Goal: Task Accomplishment & Management: Manage account settings

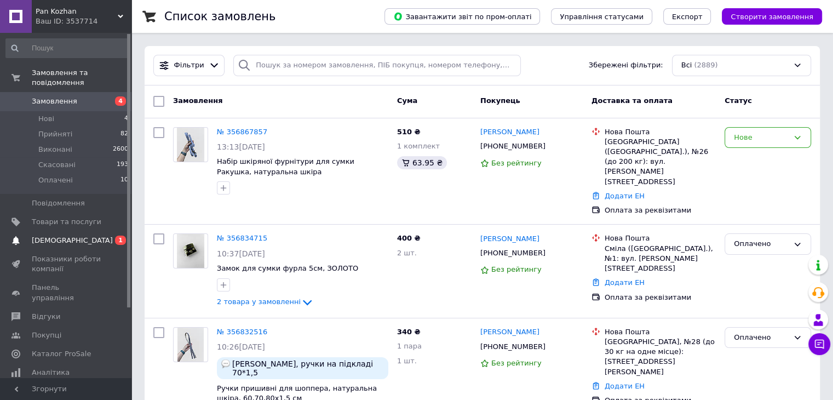
click at [77, 235] on span "[DEMOGRAPHIC_DATA]" at bounding box center [67, 240] width 70 height 10
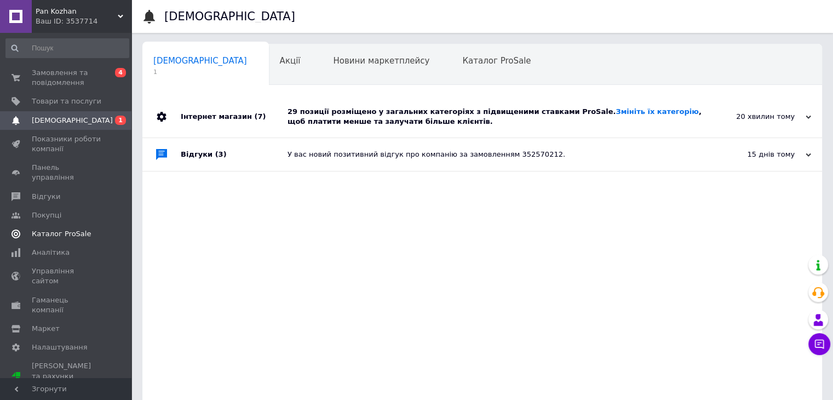
click at [47, 229] on span "Каталог ProSale" at bounding box center [61, 234] width 59 height 10
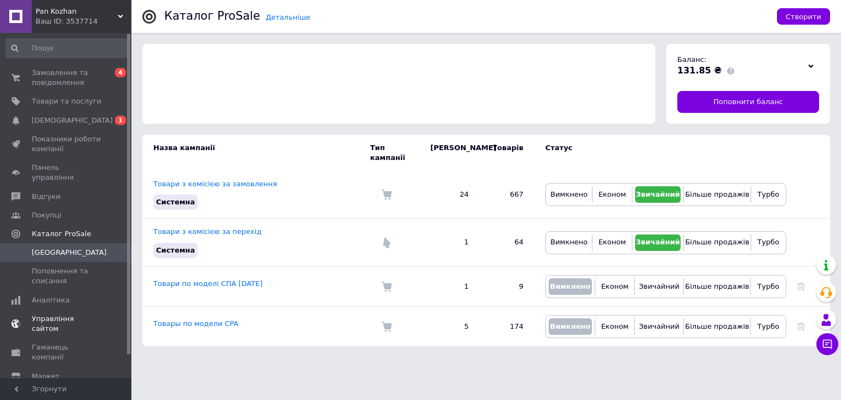
click at [53, 314] on span "Управління сайтом" at bounding box center [67, 324] width 70 height 20
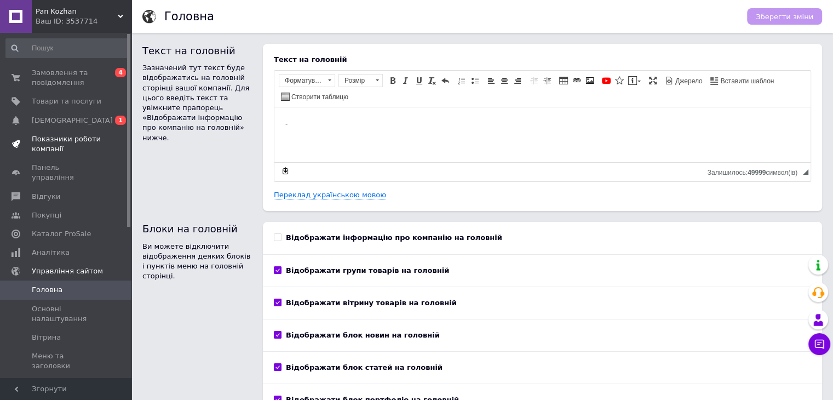
click at [60, 139] on span "Показники роботи компанії" at bounding box center [67, 144] width 70 height 20
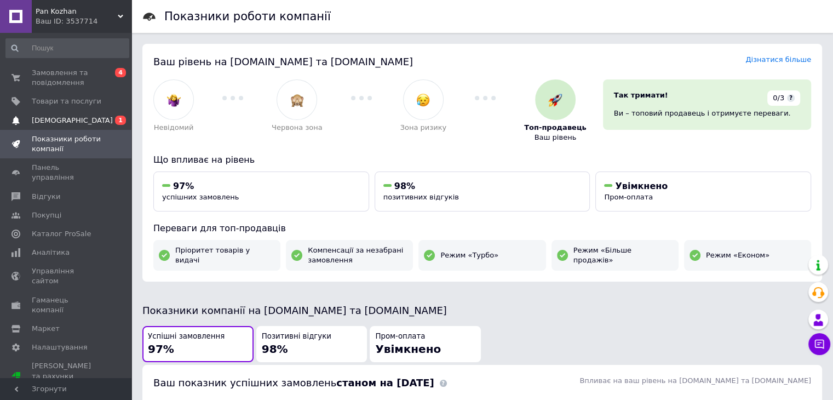
click at [64, 119] on span "[DEMOGRAPHIC_DATA]" at bounding box center [72, 121] width 81 height 10
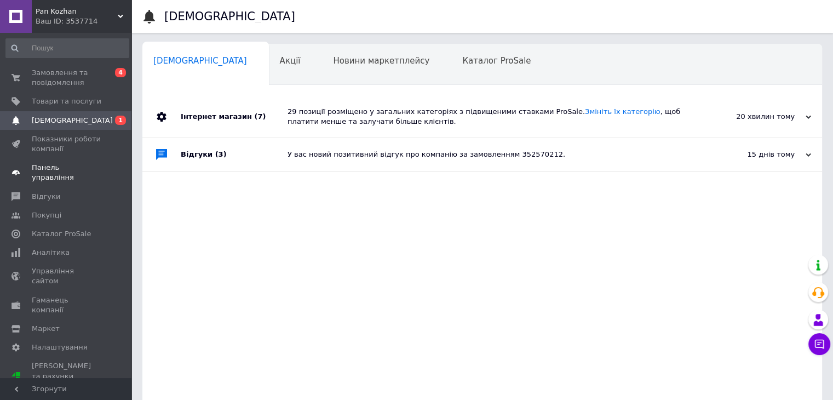
click at [60, 174] on link "Панель управління" at bounding box center [67, 172] width 135 height 28
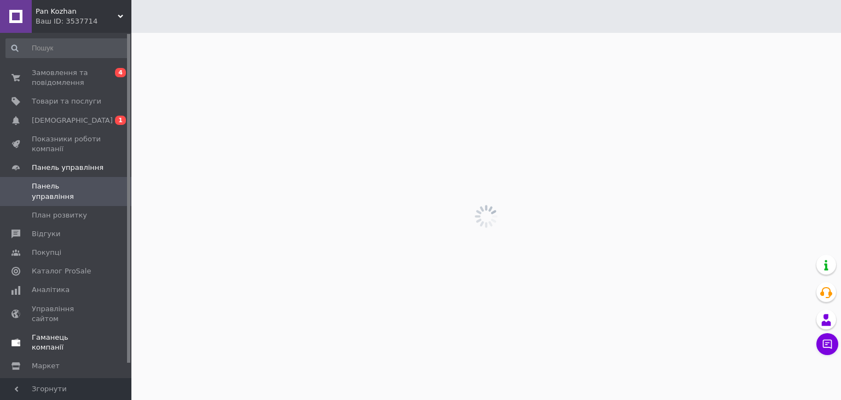
click at [70, 332] on span "Гаманець компанії" at bounding box center [67, 342] width 70 height 20
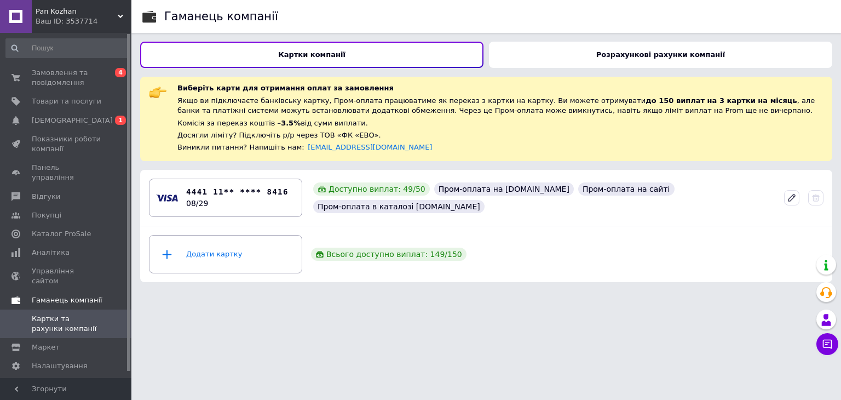
click at [64, 295] on span "Гаманець компанії" at bounding box center [67, 300] width 71 height 10
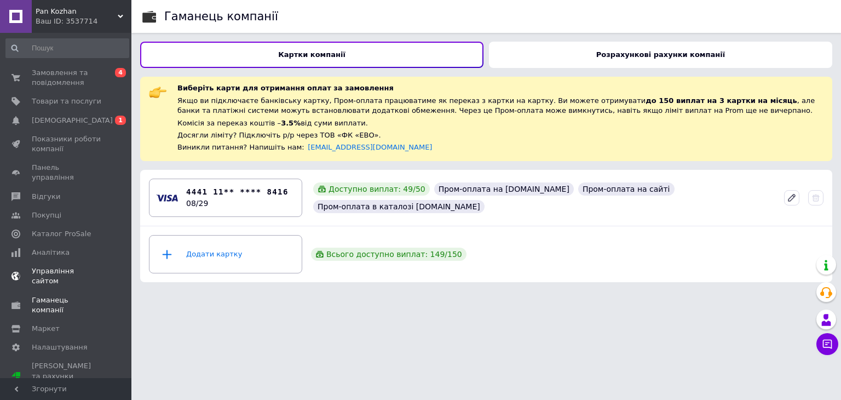
click at [66, 266] on span "Управління сайтом" at bounding box center [67, 276] width 70 height 20
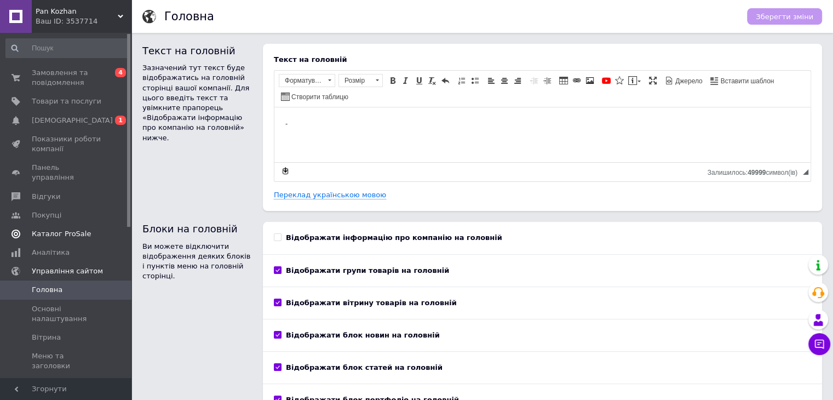
click at [65, 229] on span "Каталог ProSale" at bounding box center [61, 234] width 59 height 10
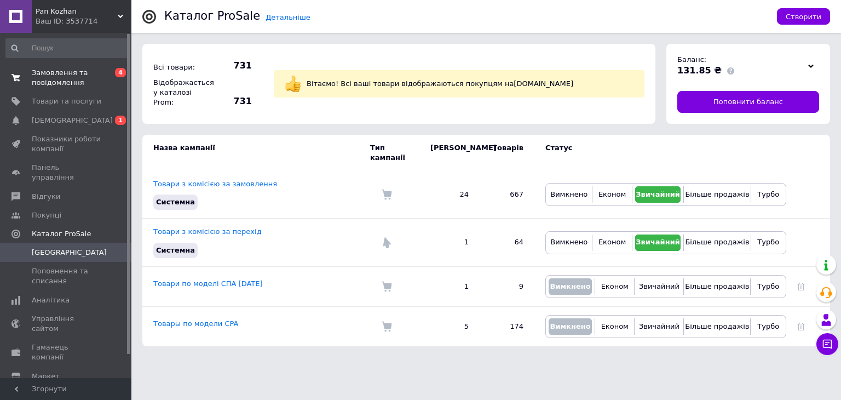
click at [59, 77] on span "Замовлення та повідомлення" at bounding box center [67, 78] width 70 height 20
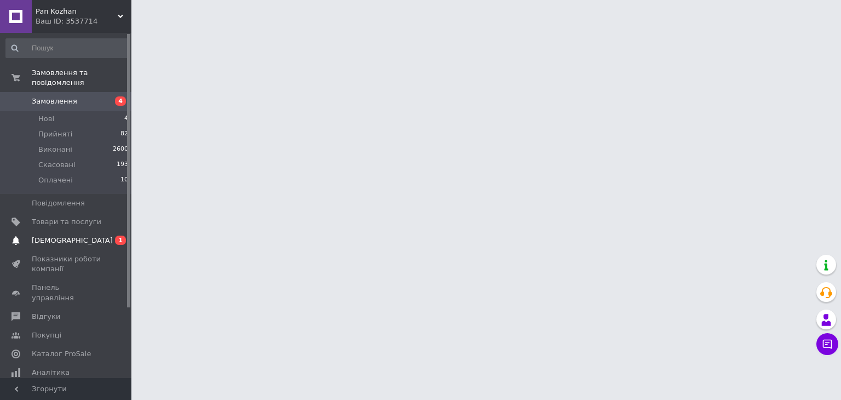
click at [60, 235] on span "[DEMOGRAPHIC_DATA]" at bounding box center [72, 240] width 81 height 10
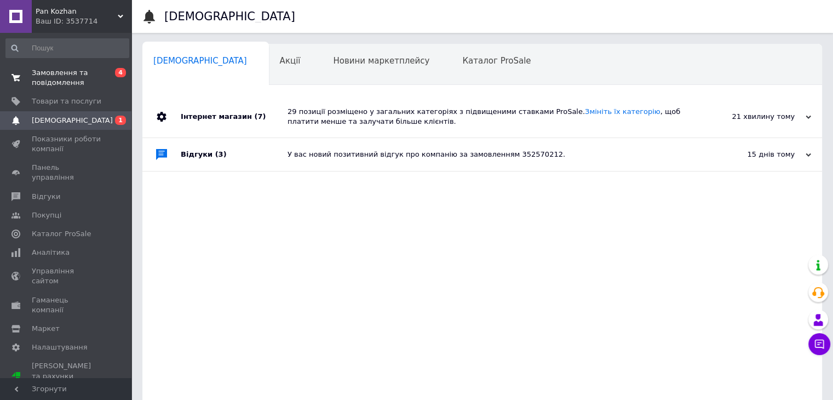
click at [71, 87] on span "Замовлення та повідомлення" at bounding box center [67, 78] width 70 height 20
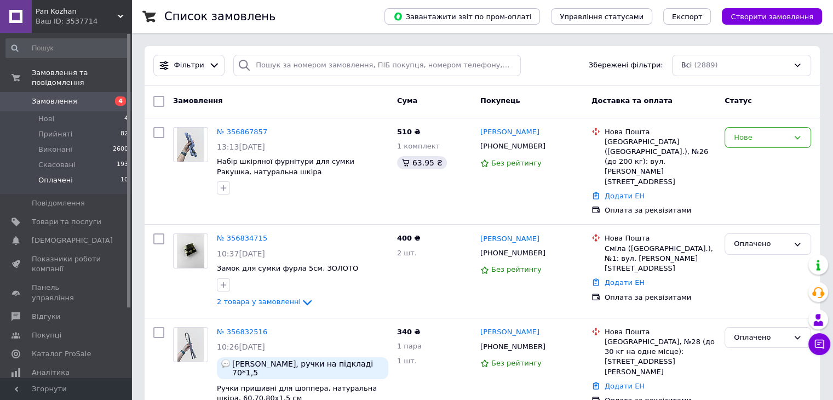
click at [64, 175] on span "Оплачені" at bounding box center [55, 180] width 34 height 10
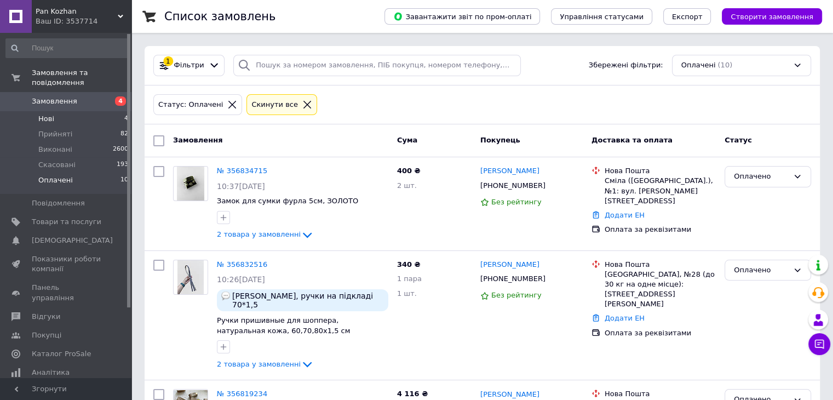
click at [59, 111] on li "Нові 4" at bounding box center [67, 118] width 135 height 15
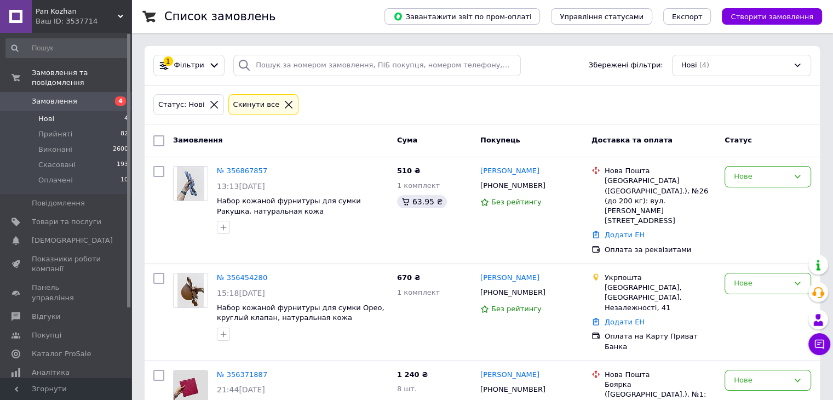
click at [67, 112] on li "Нові 4" at bounding box center [67, 118] width 135 height 15
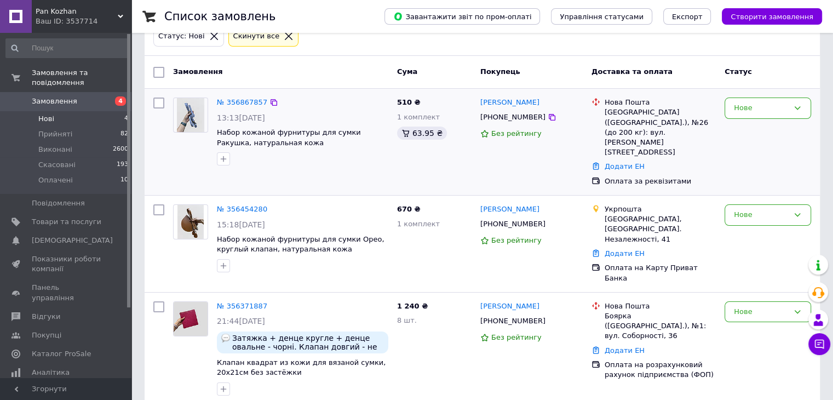
scroll to position [70, 0]
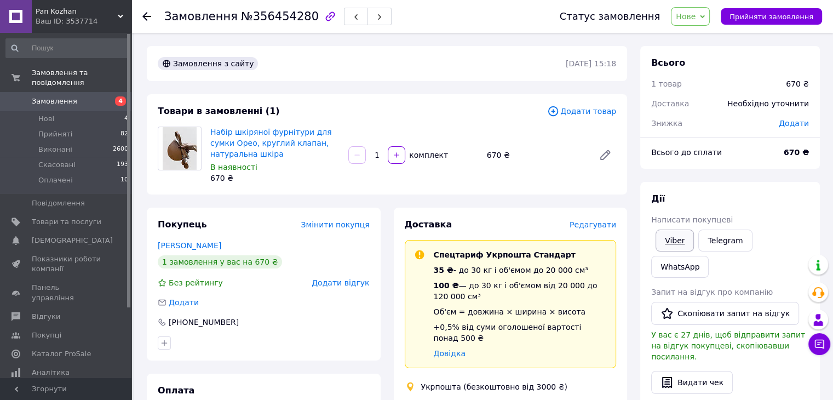
click at [668, 246] on link "Viber" at bounding box center [674, 240] width 38 height 22
click at [758, 174] on div "Всього 1 товар 670 ₴ Доставка Необхідно уточнити Знижка Додати Всього до сплати…" at bounding box center [730, 401] width 180 height 710
click at [710, 15] on span "Нове" at bounding box center [690, 16] width 39 height 19
click at [701, 73] on li "Скасовано" at bounding box center [696, 71] width 50 height 16
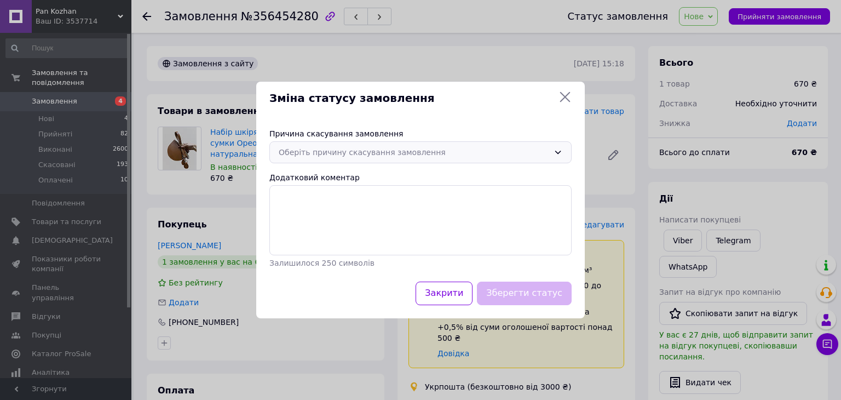
click at [381, 157] on div "Оберіть причину скасування замовлення" at bounding box center [414, 152] width 270 height 12
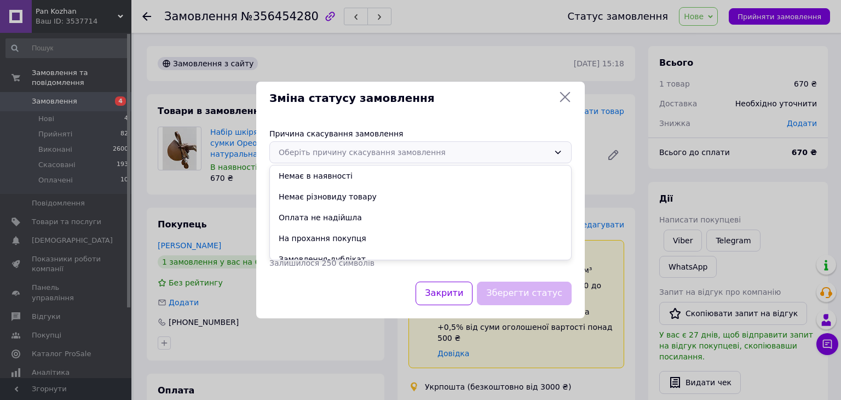
click at [337, 237] on li "На прохання покупця" at bounding box center [420, 238] width 301 height 21
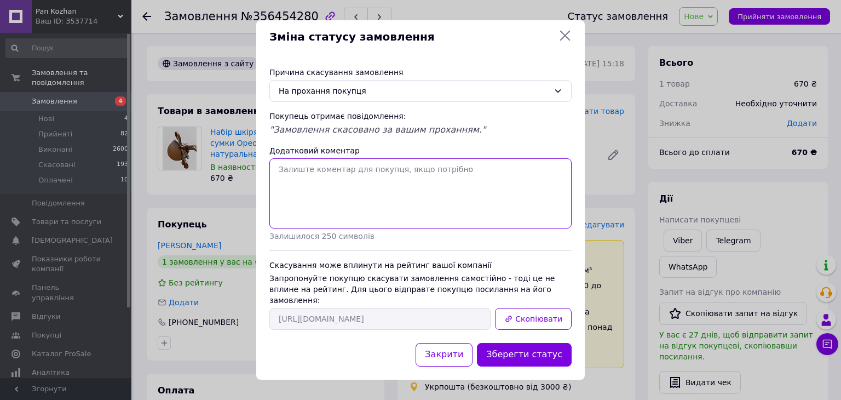
click at [336, 179] on textarea "Додатковий коментар" at bounding box center [420, 193] width 302 height 70
type textarea "Спочатку ігнорувала, потім попросила скасувати"
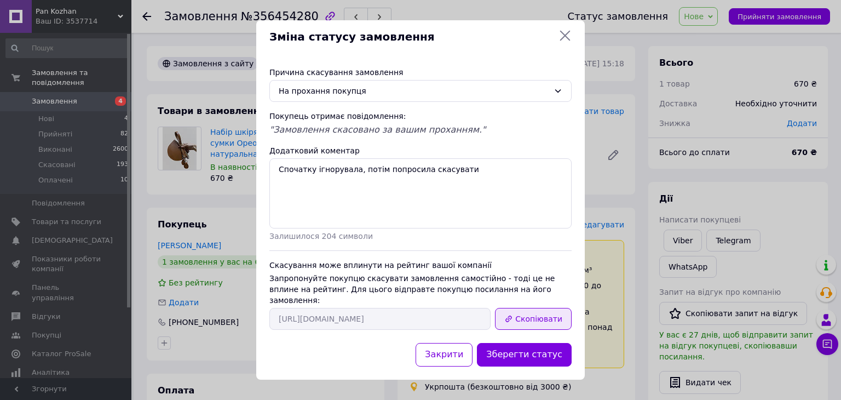
click at [534, 312] on button "Скопіювати" at bounding box center [533, 319] width 77 height 22
click at [626, 78] on div "Зміна статусу замовлення Причина скасування замовлення На прохання покупця Поку…" at bounding box center [420, 200] width 841 height 400
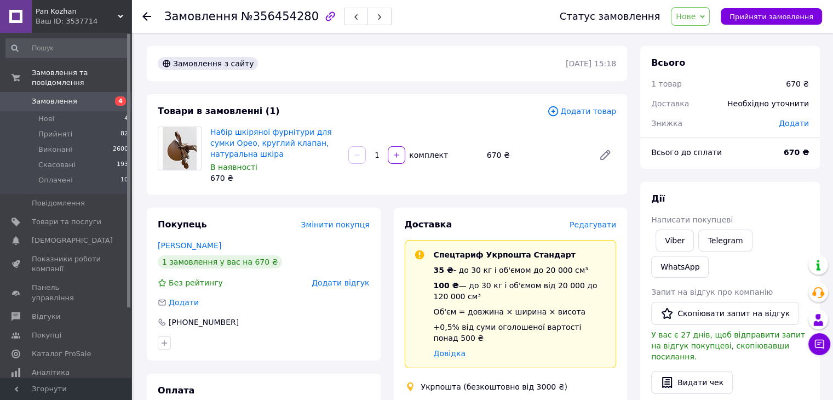
click at [146, 17] on icon at bounding box center [146, 16] width 9 height 9
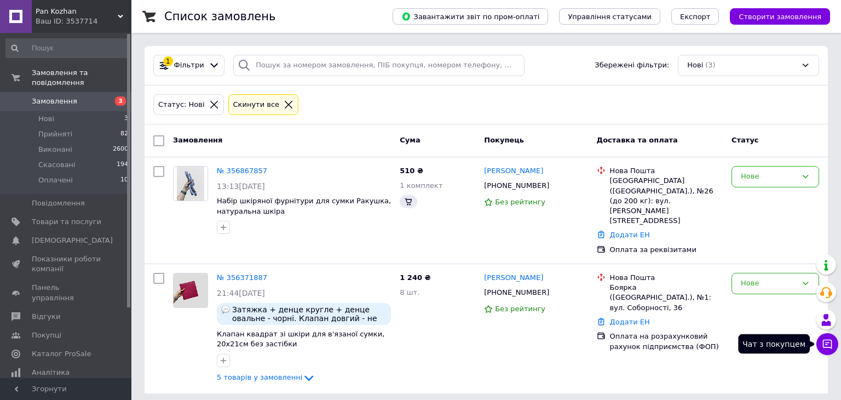
click at [826, 343] on icon at bounding box center [827, 343] width 11 height 11
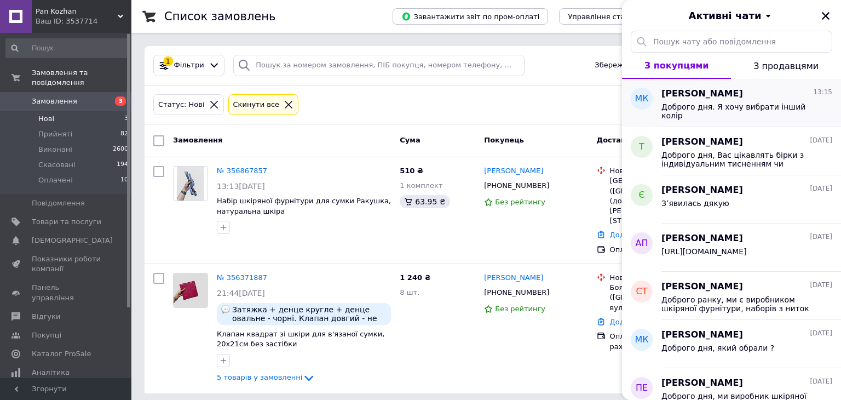
click at [762, 101] on div "Доброго дня. Я хочу вибрати інший колір" at bounding box center [746, 110] width 171 height 20
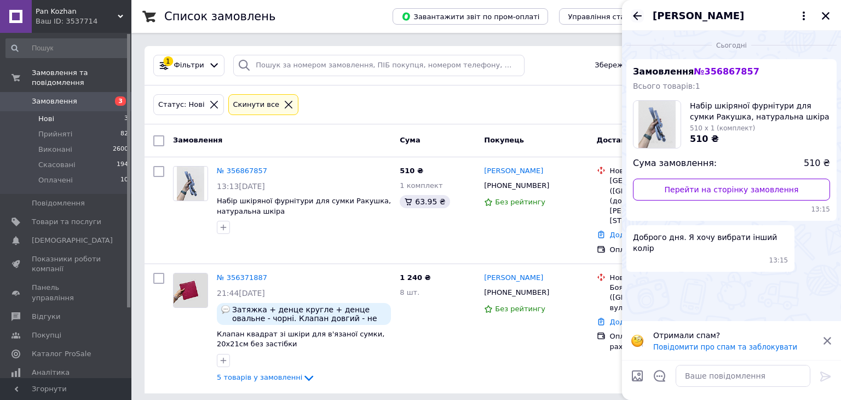
click at [638, 15] on icon "Назад" at bounding box center [637, 15] width 13 height 13
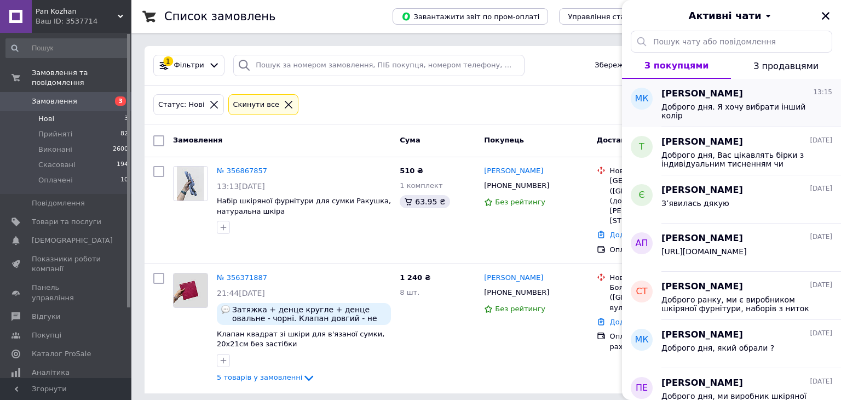
click at [759, 80] on div "Марія Крейзель 13:15 Доброго дня. Я хочу вибрати інший колір" at bounding box center [751, 103] width 180 height 48
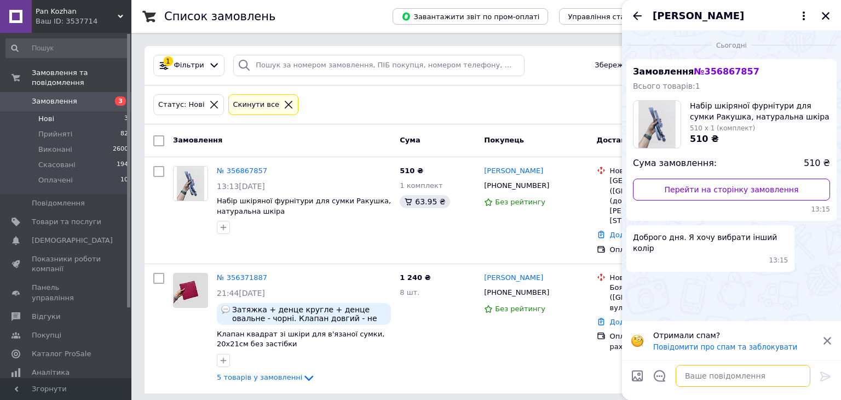
click at [714, 377] on textarea at bounding box center [743, 376] width 135 height 22
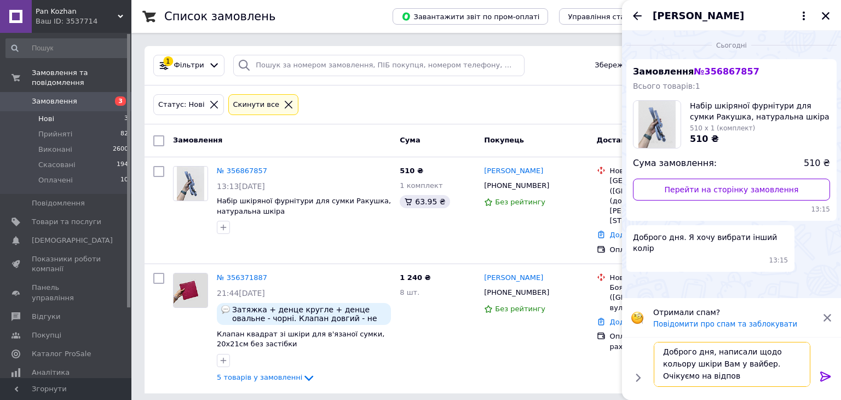
scroll to position [1, 0]
type textarea "Доброго дня, написали щодо кольору шкіри Вам у вайбер. Очікуємо на відповідь"
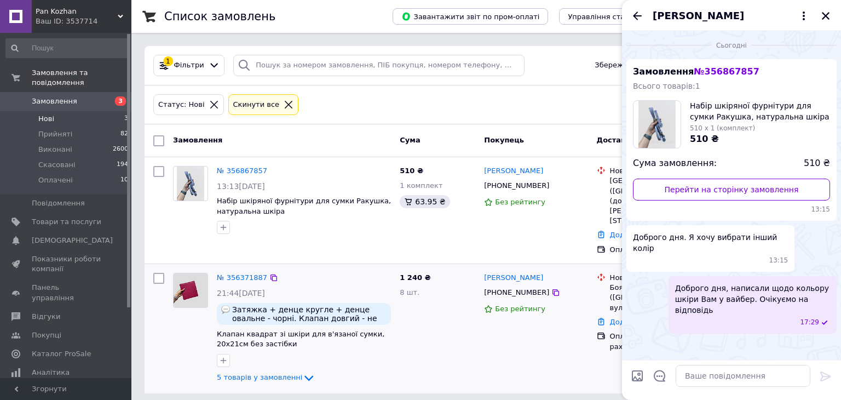
click at [490, 341] on div "Марта Андріяшик +380503309610 Без рейтингу" at bounding box center [536, 328] width 112 height 120
click at [641, 15] on icon "Назад" at bounding box center [637, 15] width 9 height 8
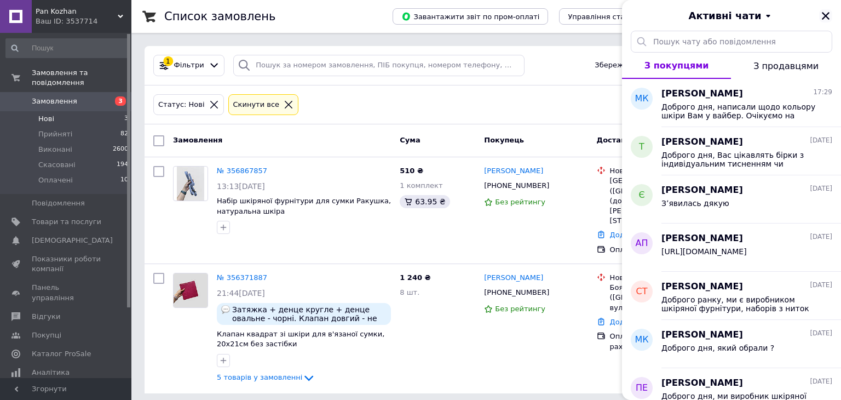
click at [828, 16] on icon "Закрити" at bounding box center [826, 16] width 10 height 10
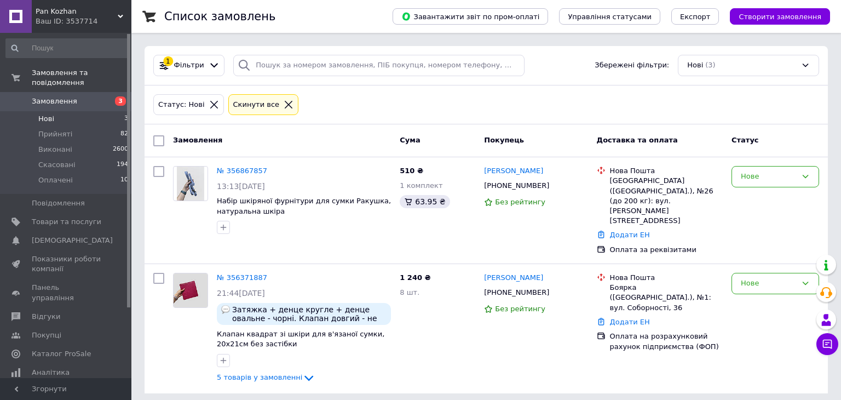
click at [64, 111] on li "Нові 3" at bounding box center [67, 118] width 135 height 15
